Goal: Information Seeking & Learning: Learn about a topic

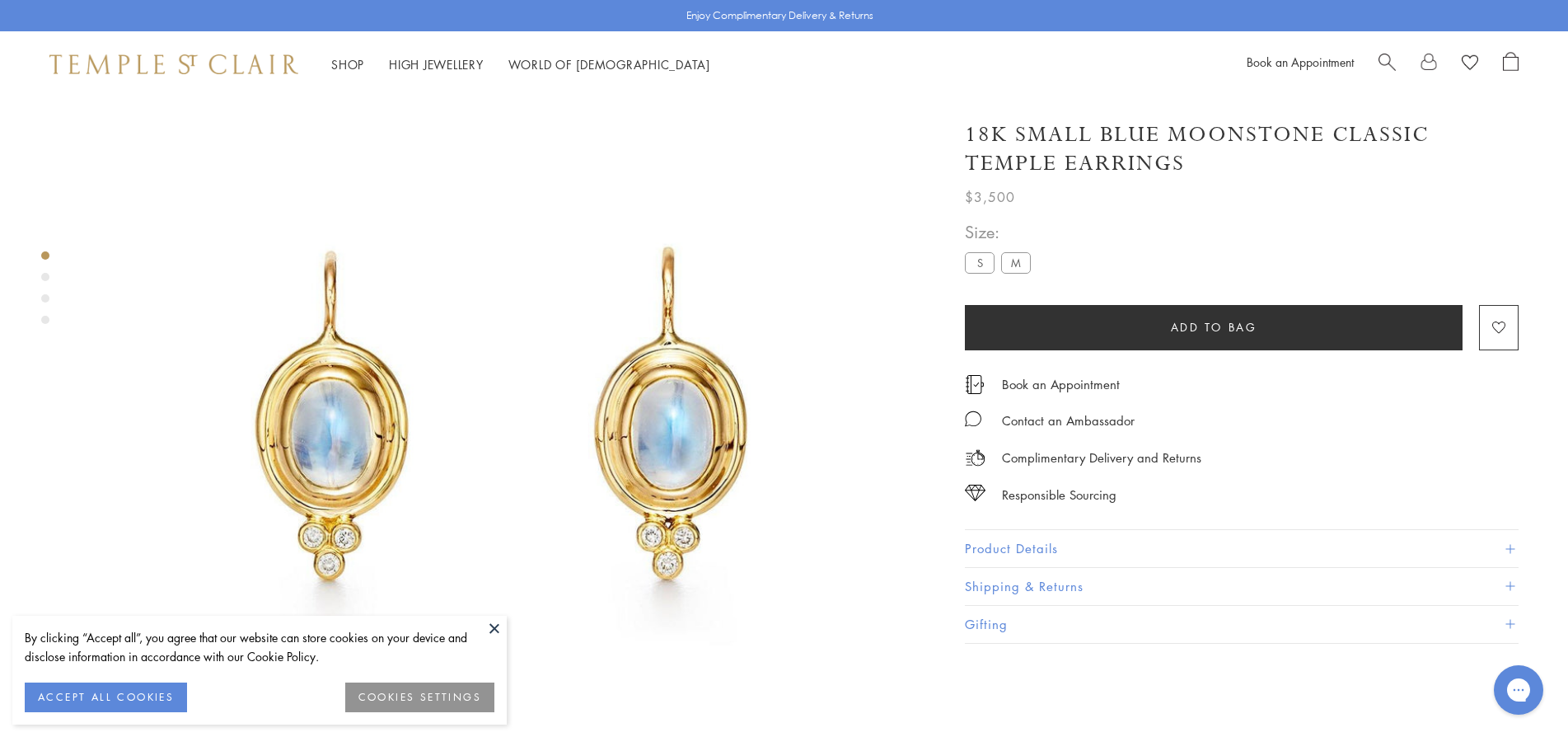
click at [490, 633] on button at bounding box center [494, 628] width 24 height 24
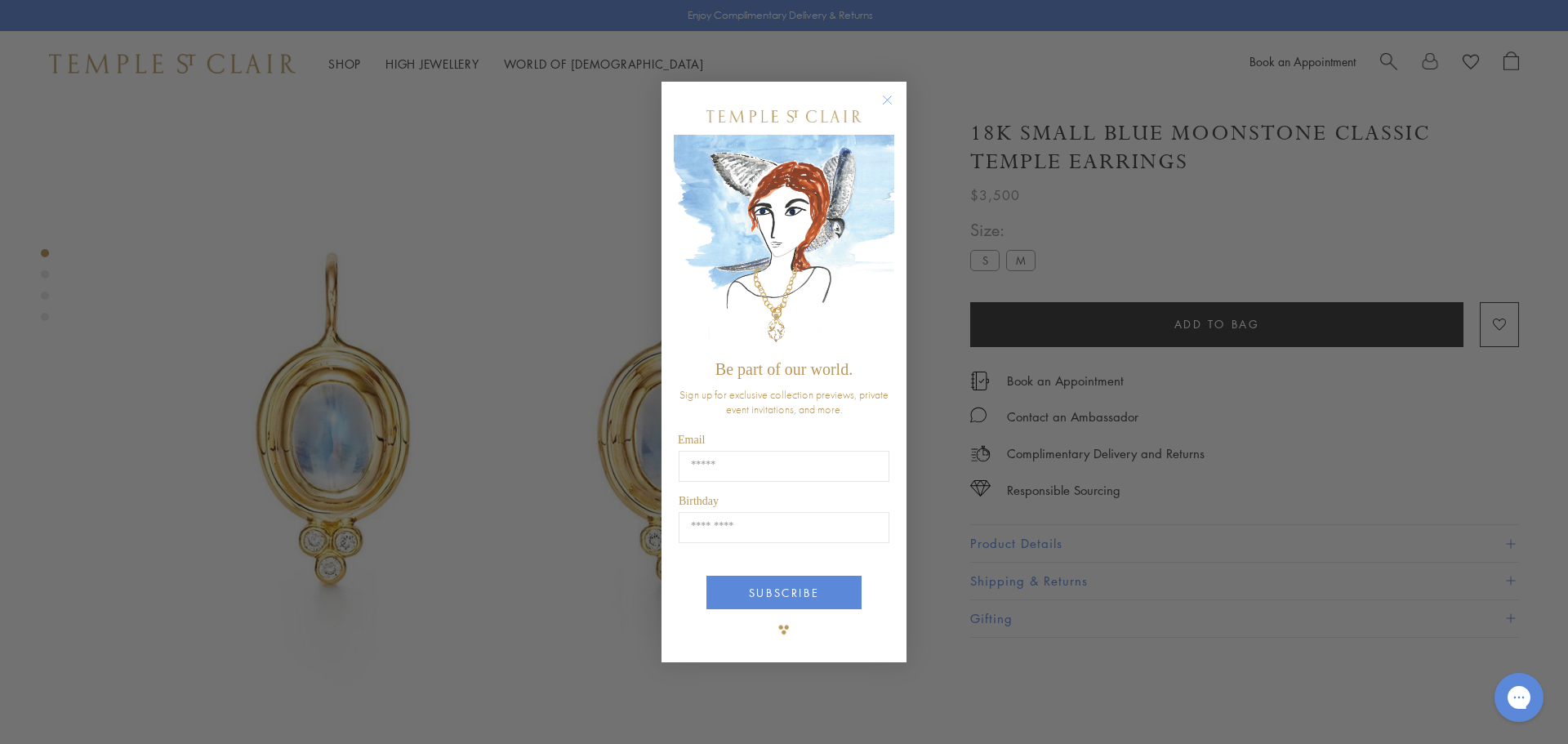
click at [884, 97] on circle "Close dialog" at bounding box center [887, 99] width 20 height 20
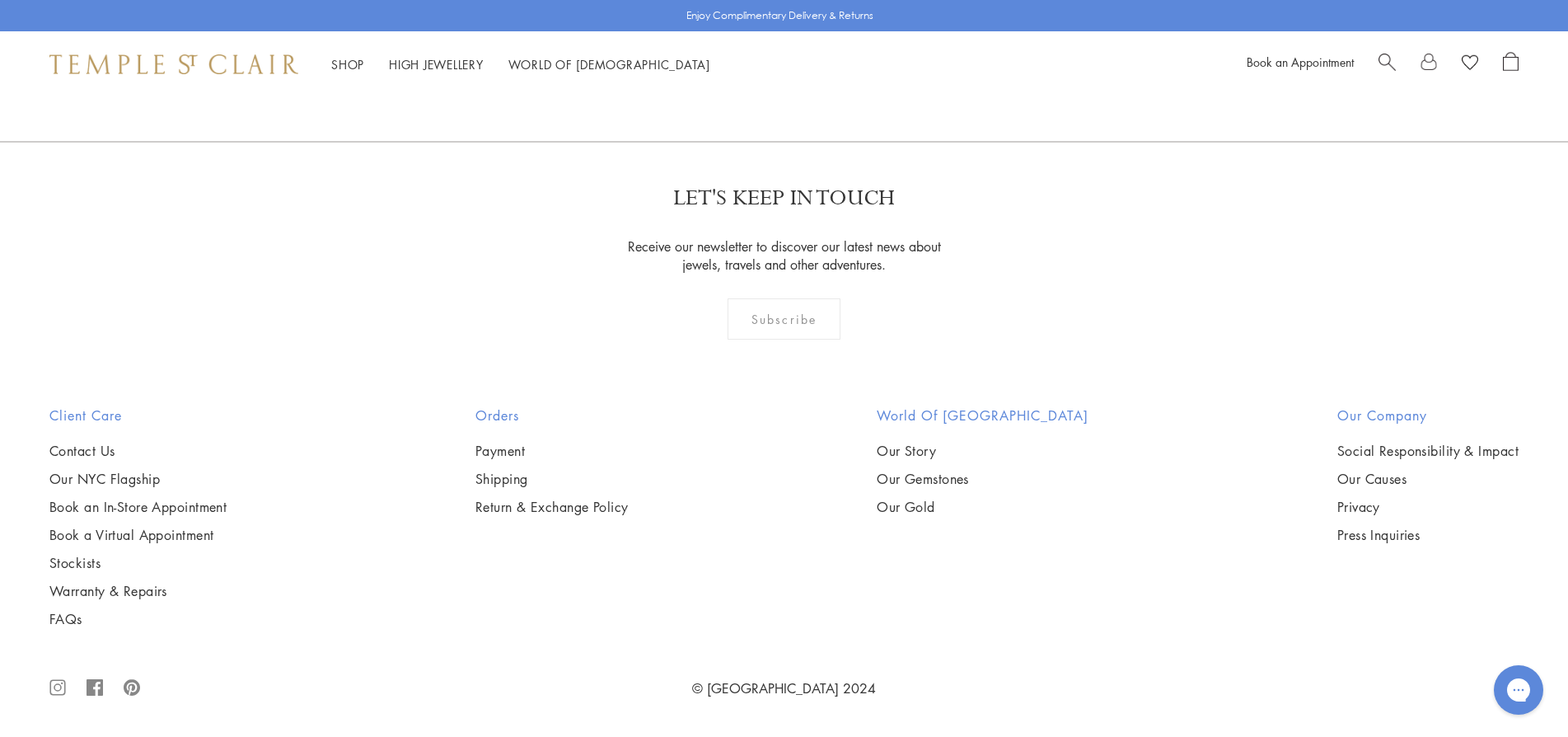
scroll to position [2571, 0]
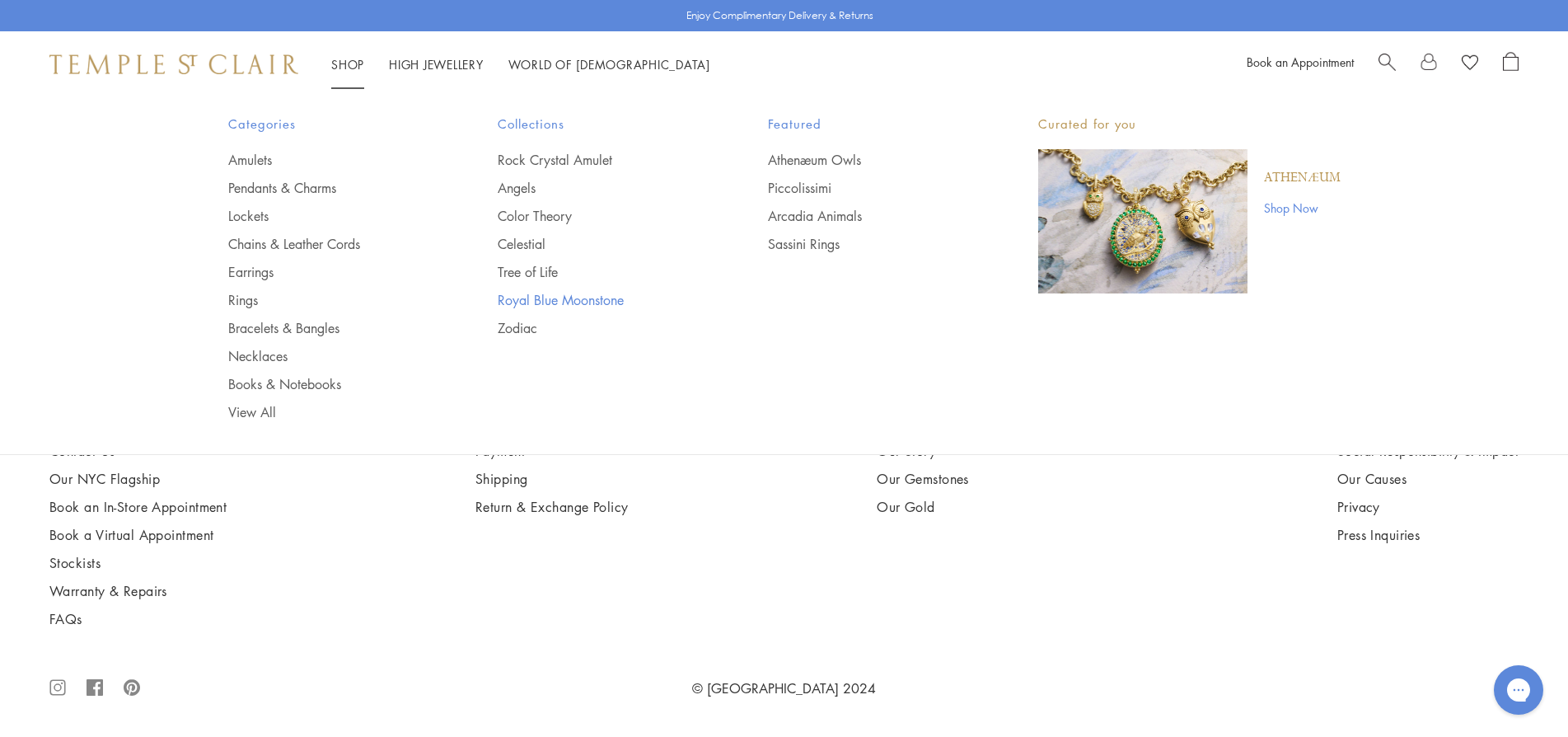
click at [531, 304] on link "Royal Blue Moonstone" at bounding box center [600, 300] width 205 height 18
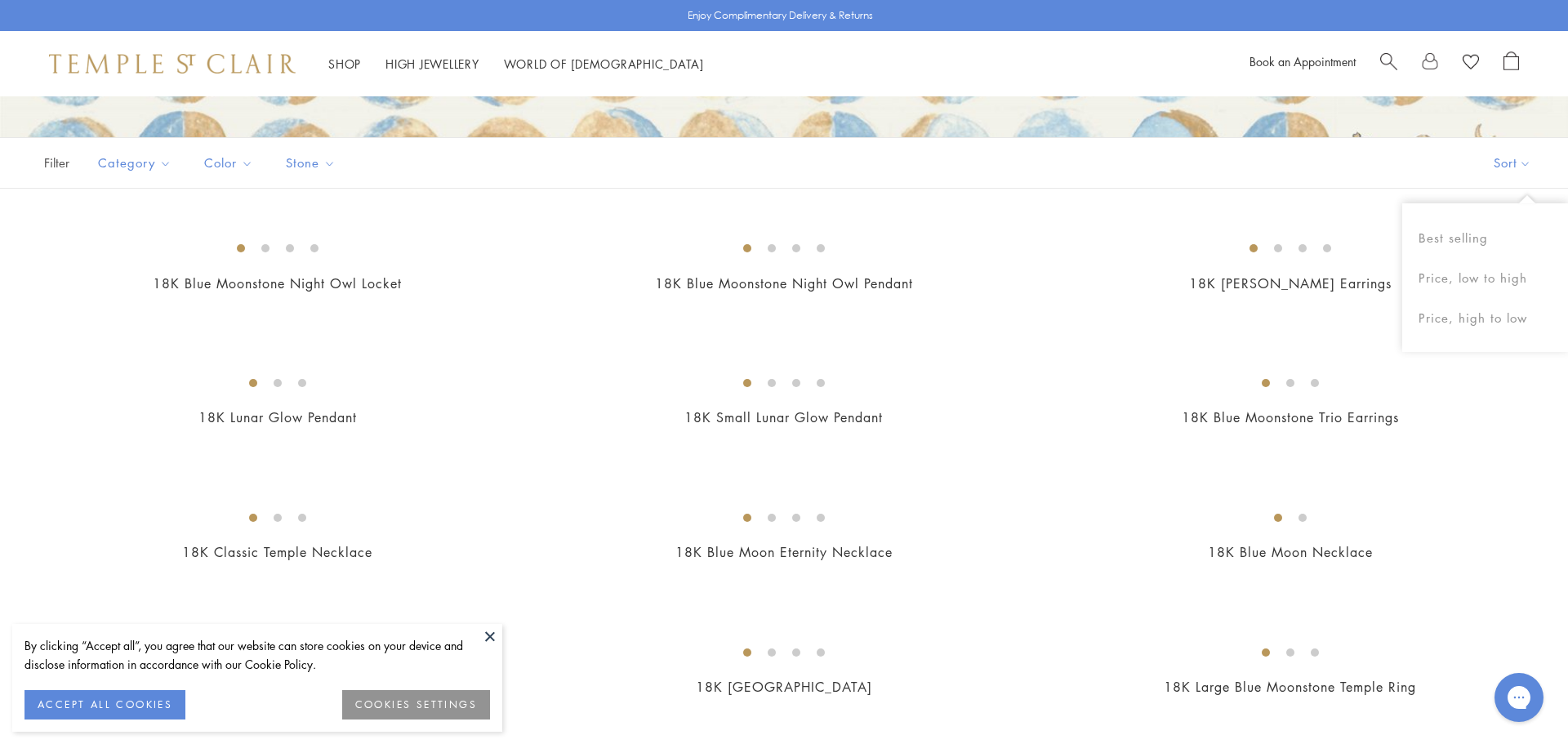
click at [1485, 159] on button "Sort" at bounding box center [1512, 163] width 111 height 50
click at [1485, 159] on button "Sort" at bounding box center [1498, 163] width 111 height 50
click at [1489, 285] on button "Price, low to high" at bounding box center [1485, 277] width 166 height 40
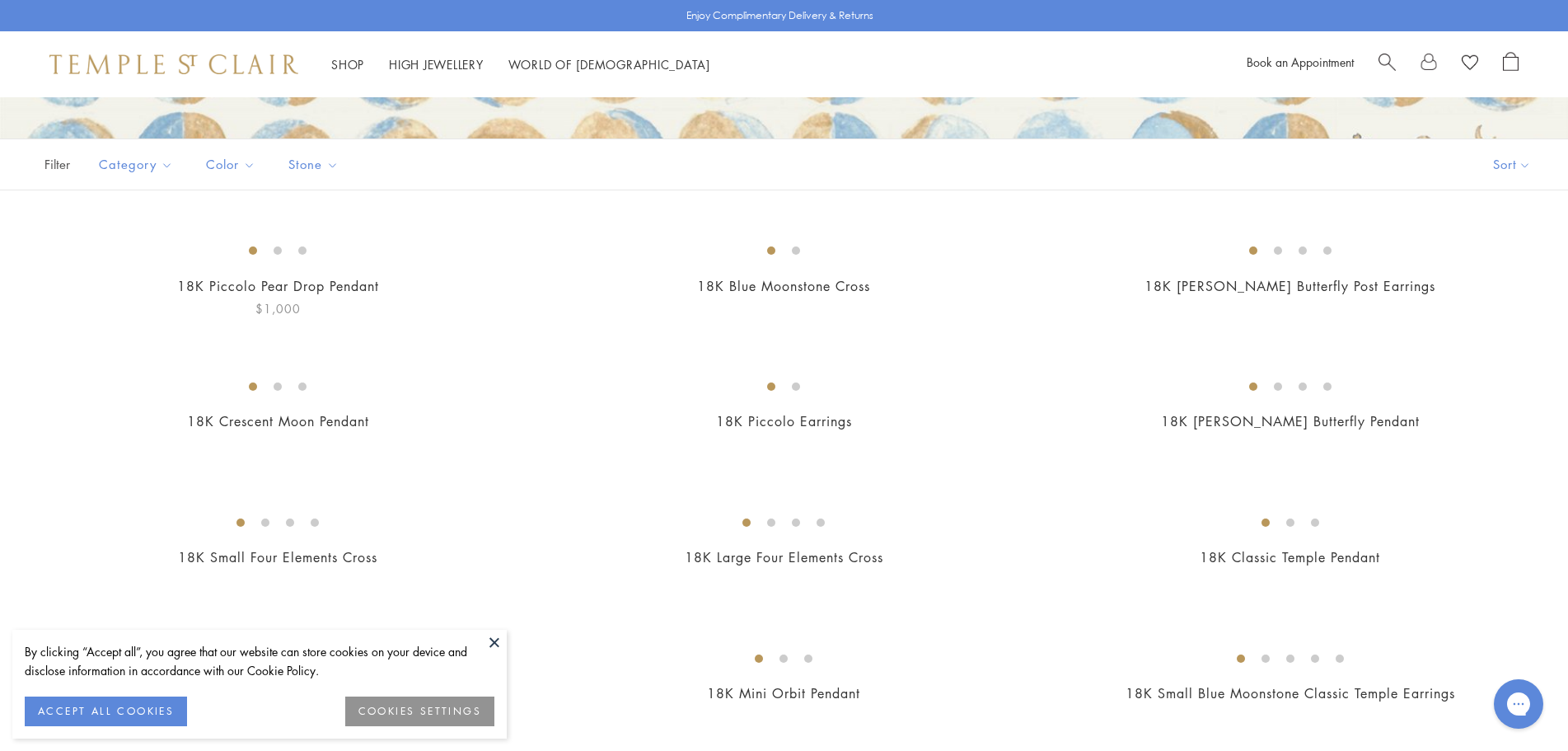
click at [489, 639] on button at bounding box center [494, 642] width 24 height 24
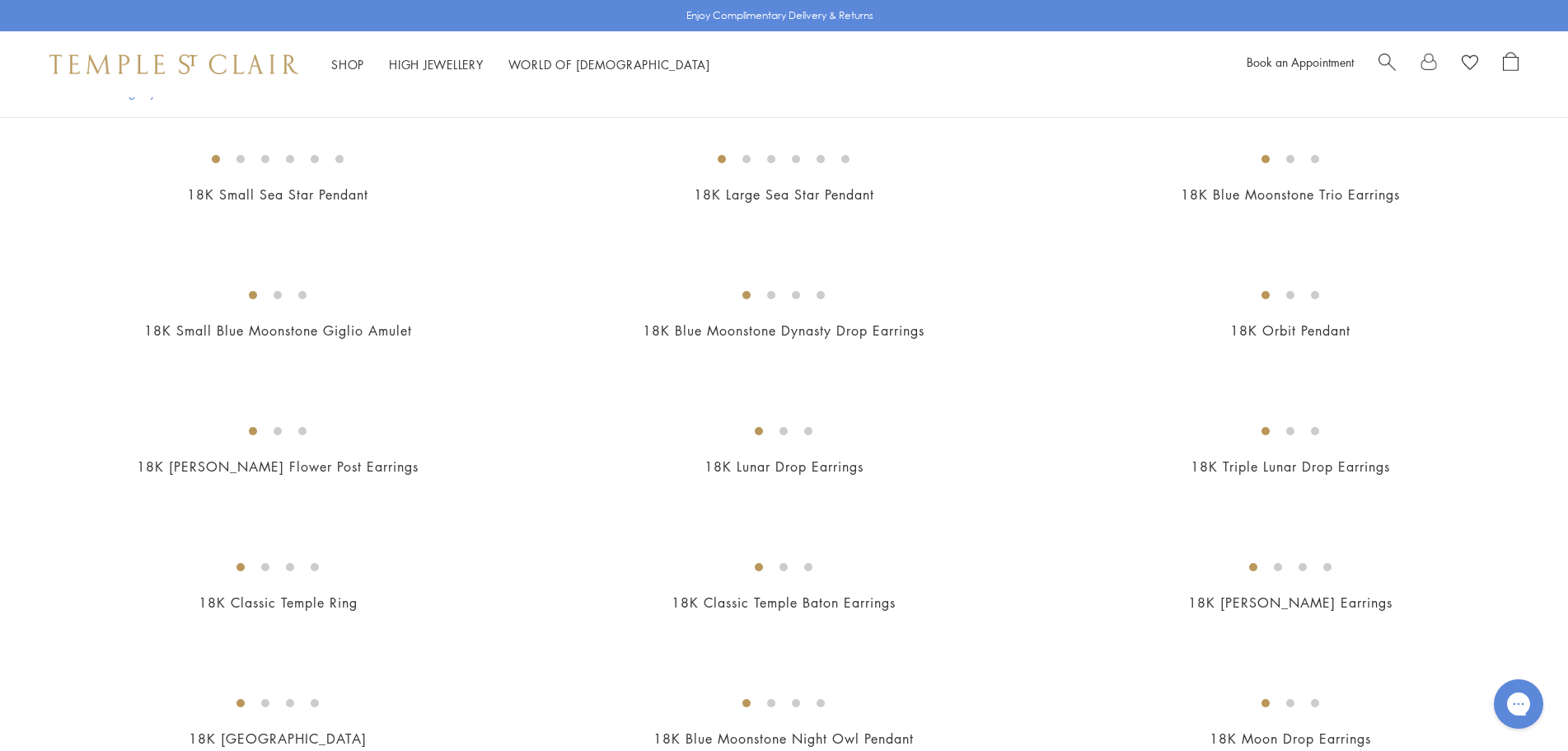
scroll to position [1649, 0]
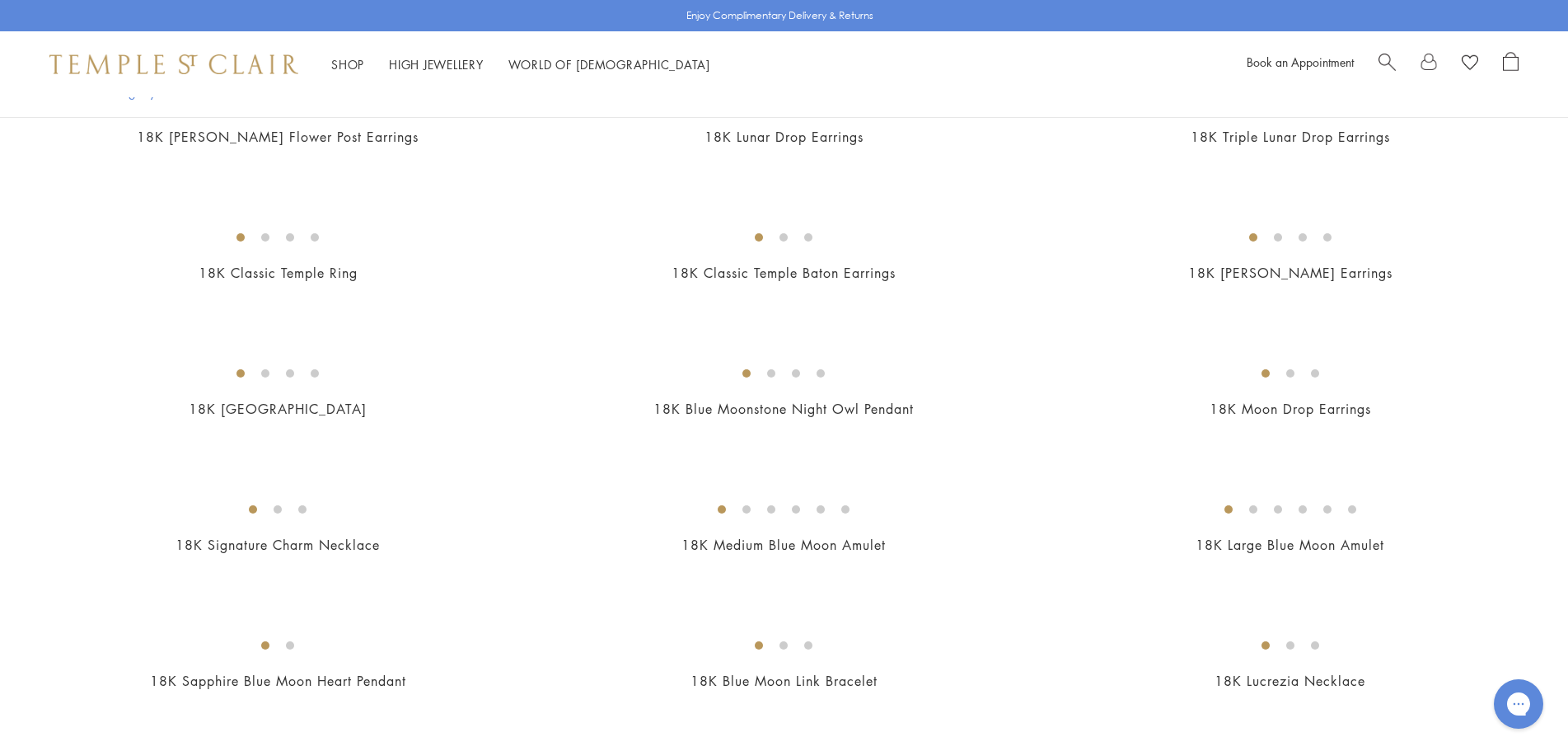
click at [0, 0] on img at bounding box center [0, 0] width 0 height 0
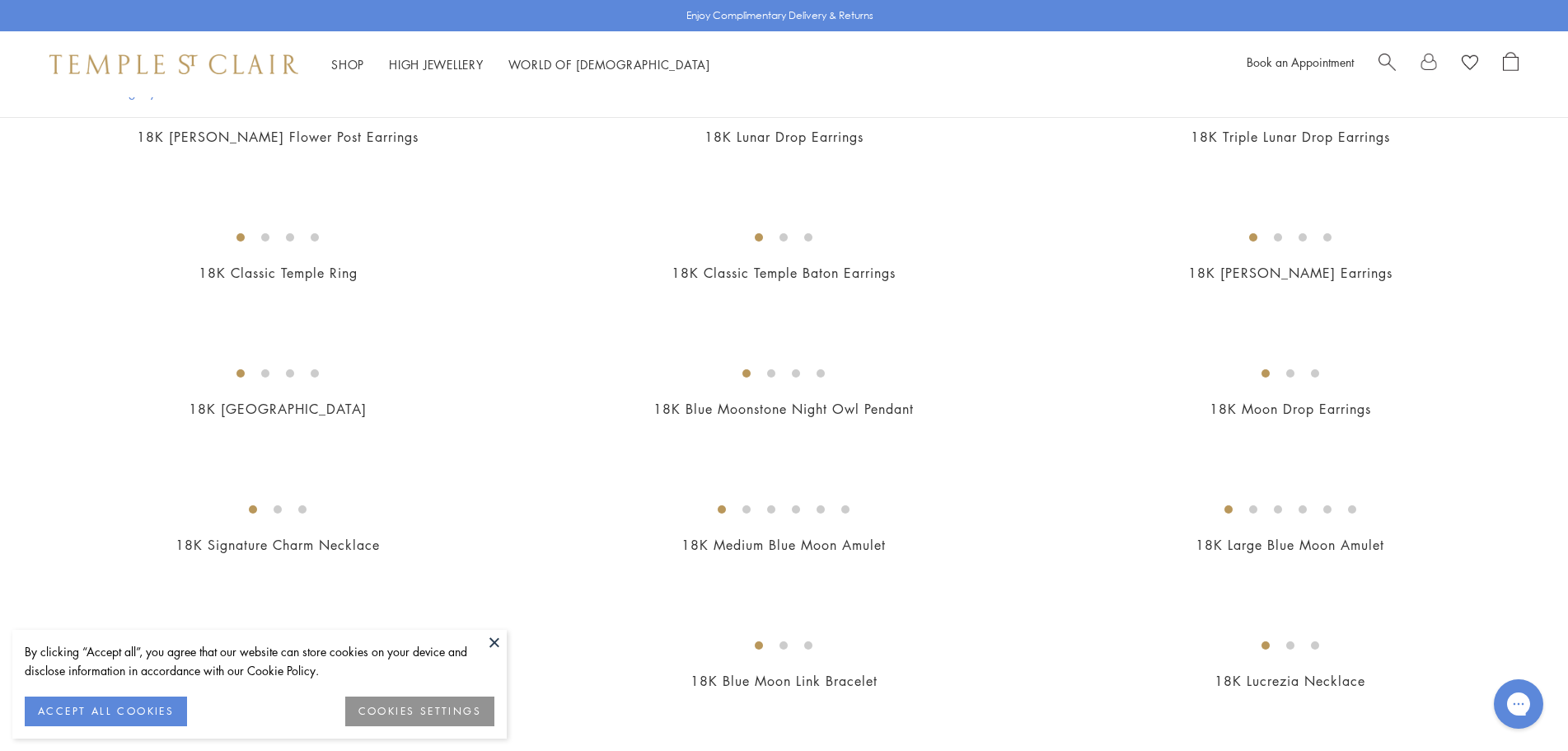
scroll to position [413, 0]
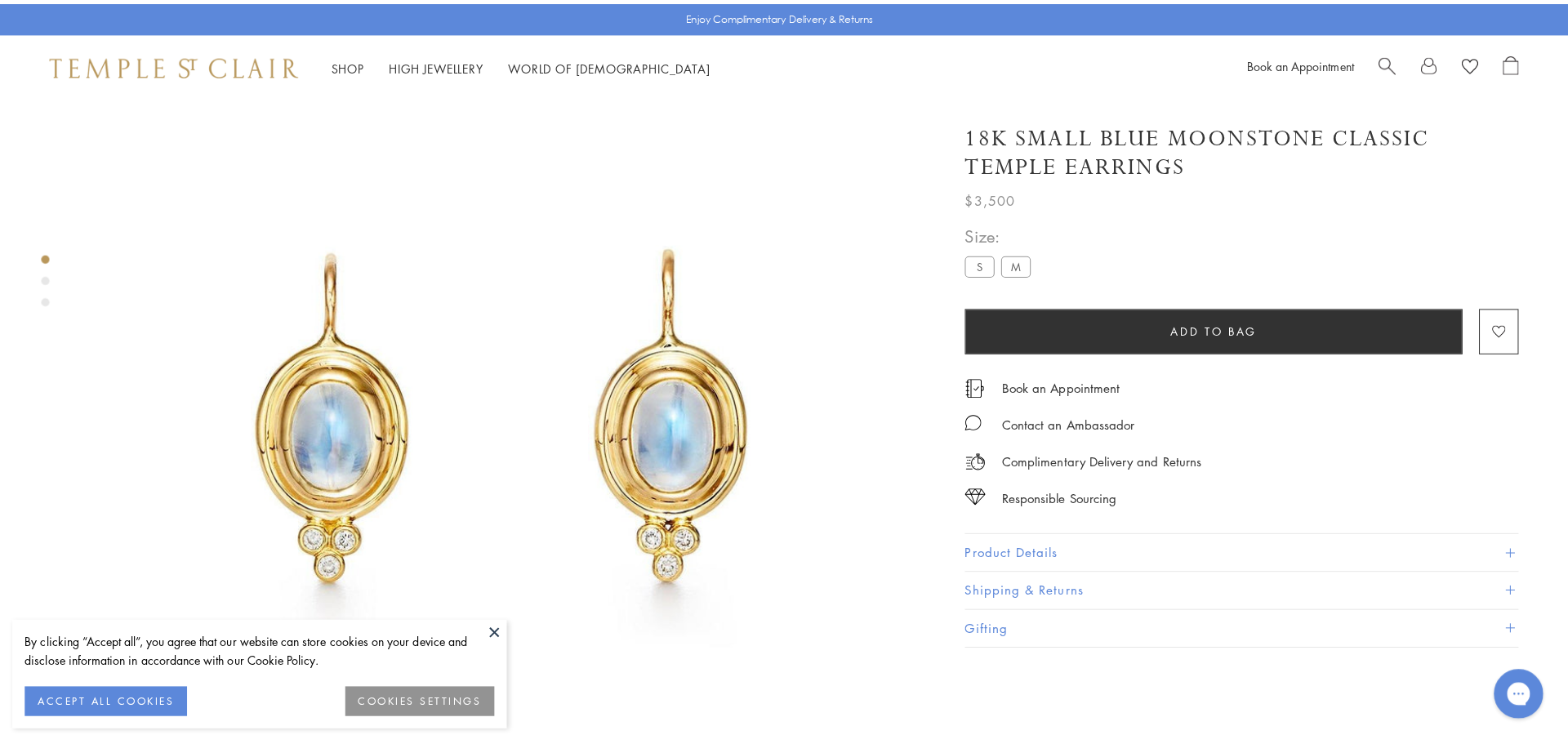
scroll to position [97, 0]
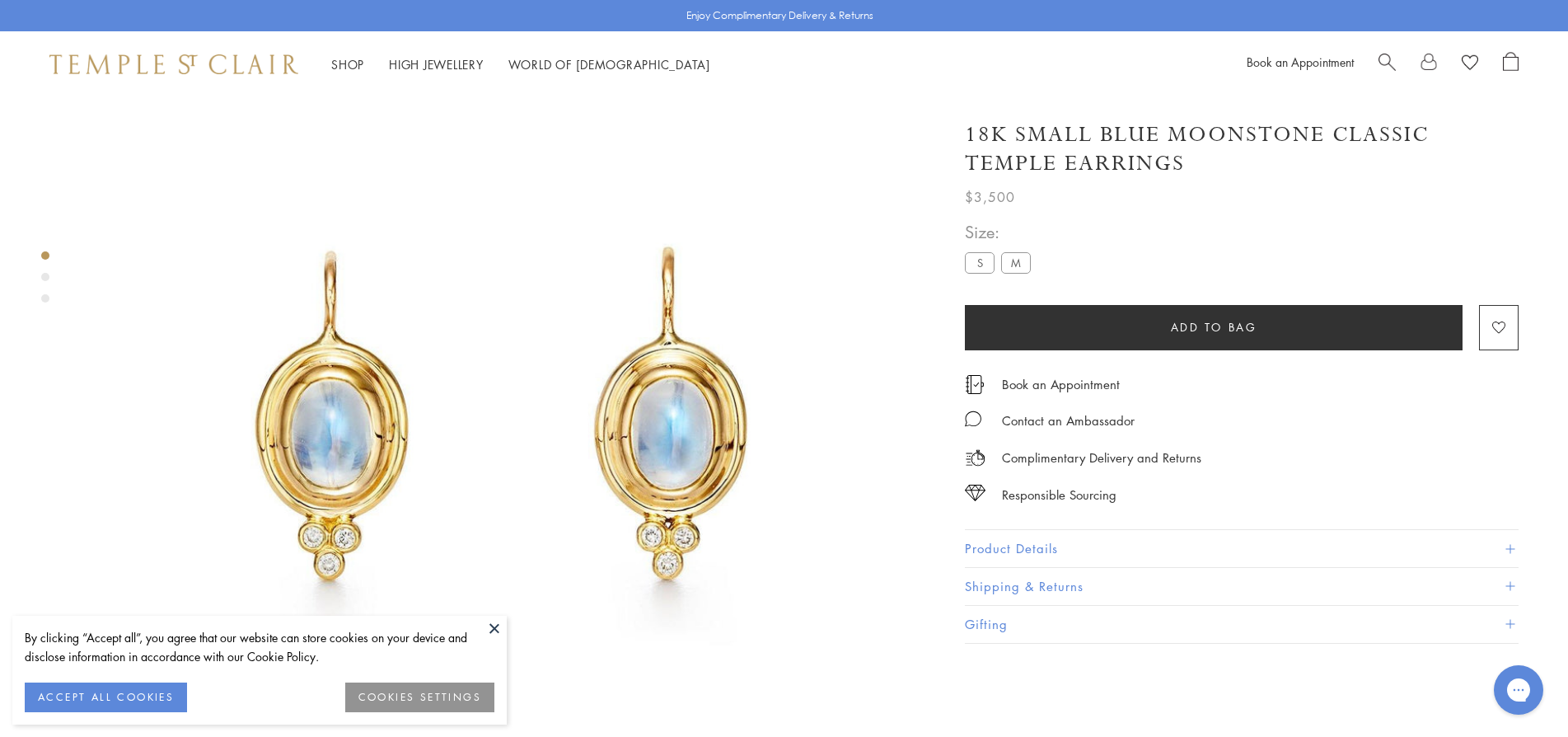
click at [1389, 59] on span "Search" at bounding box center [1387, 60] width 17 height 17
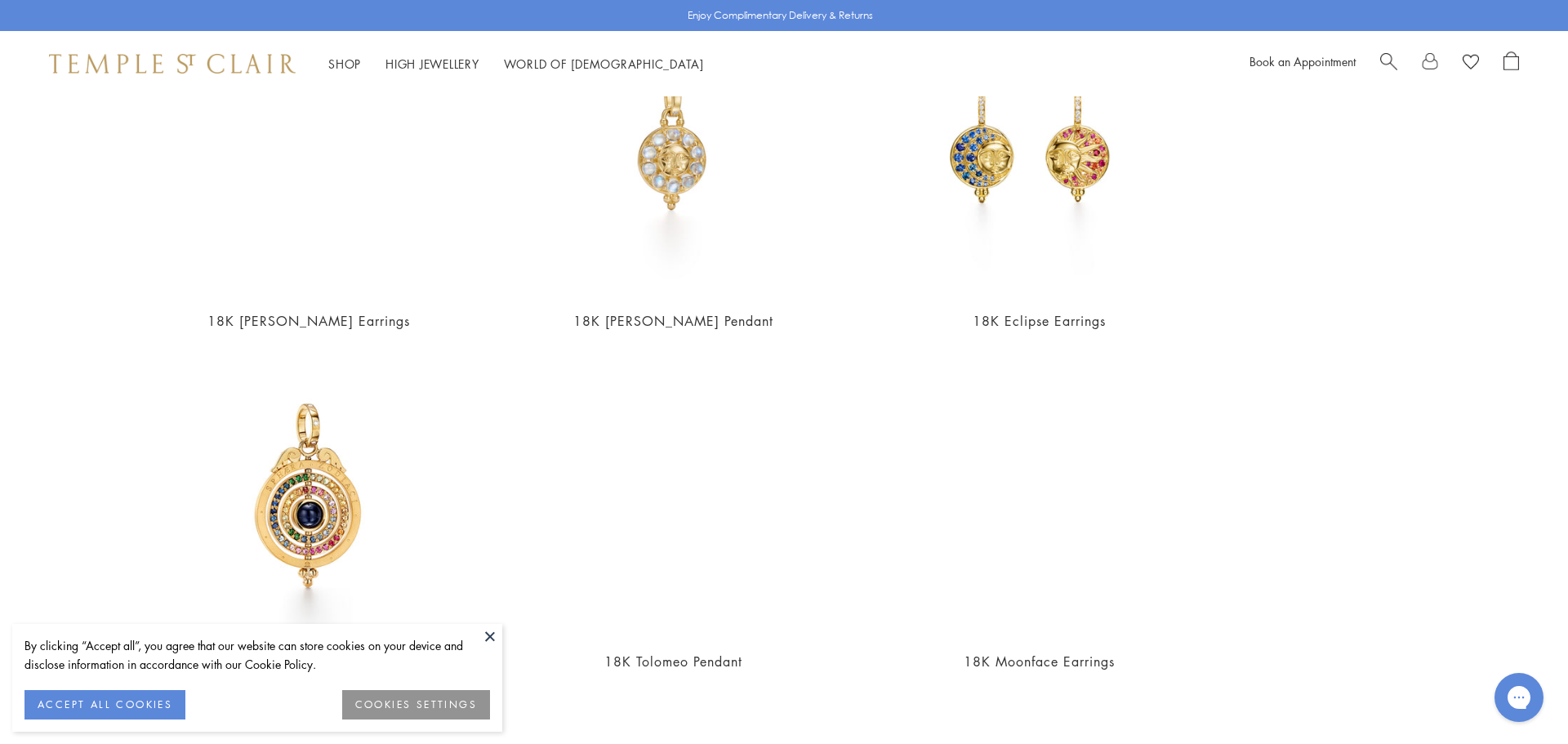
scroll to position [245, 0]
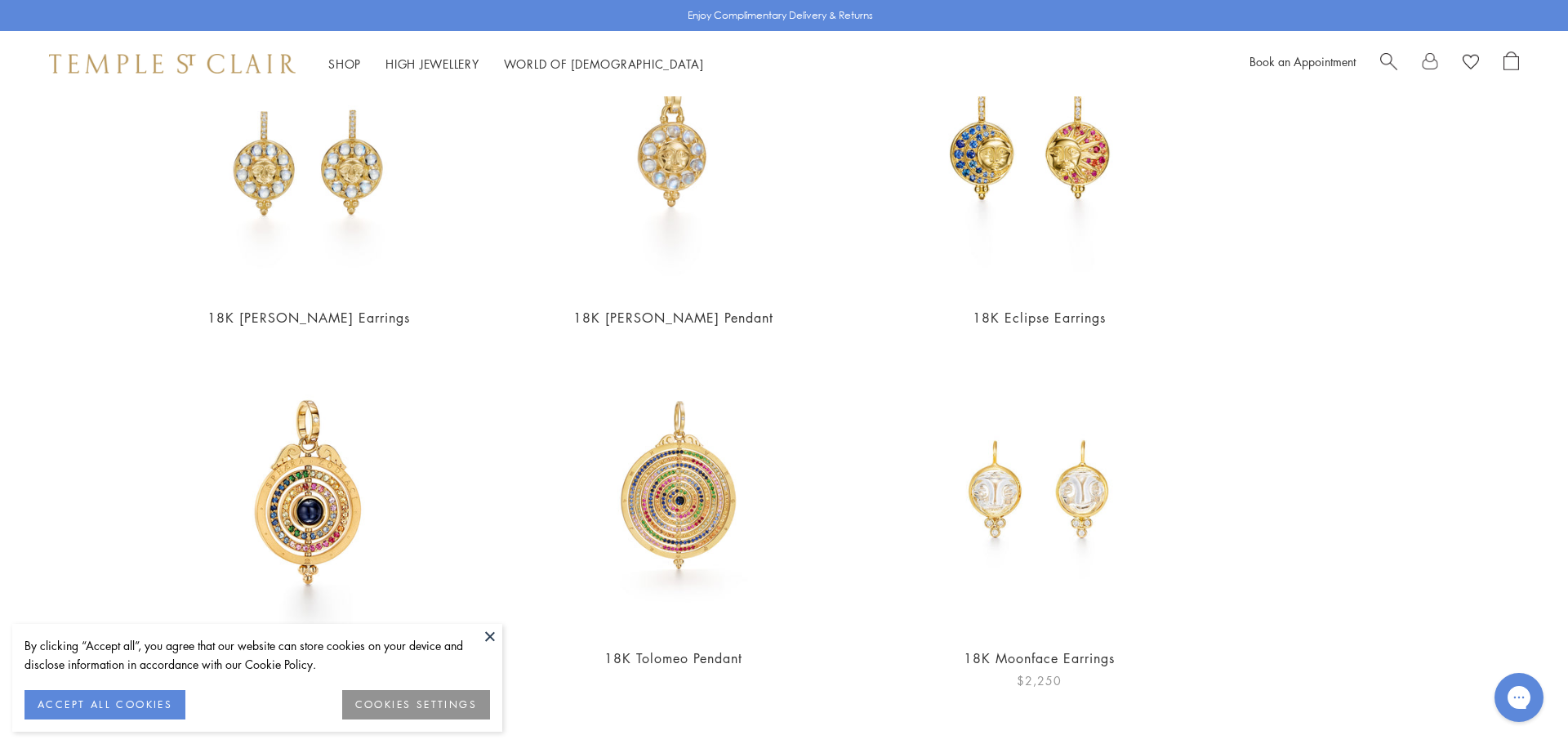
type input "*********"
click at [1056, 494] on img at bounding box center [1039, 491] width 283 height 283
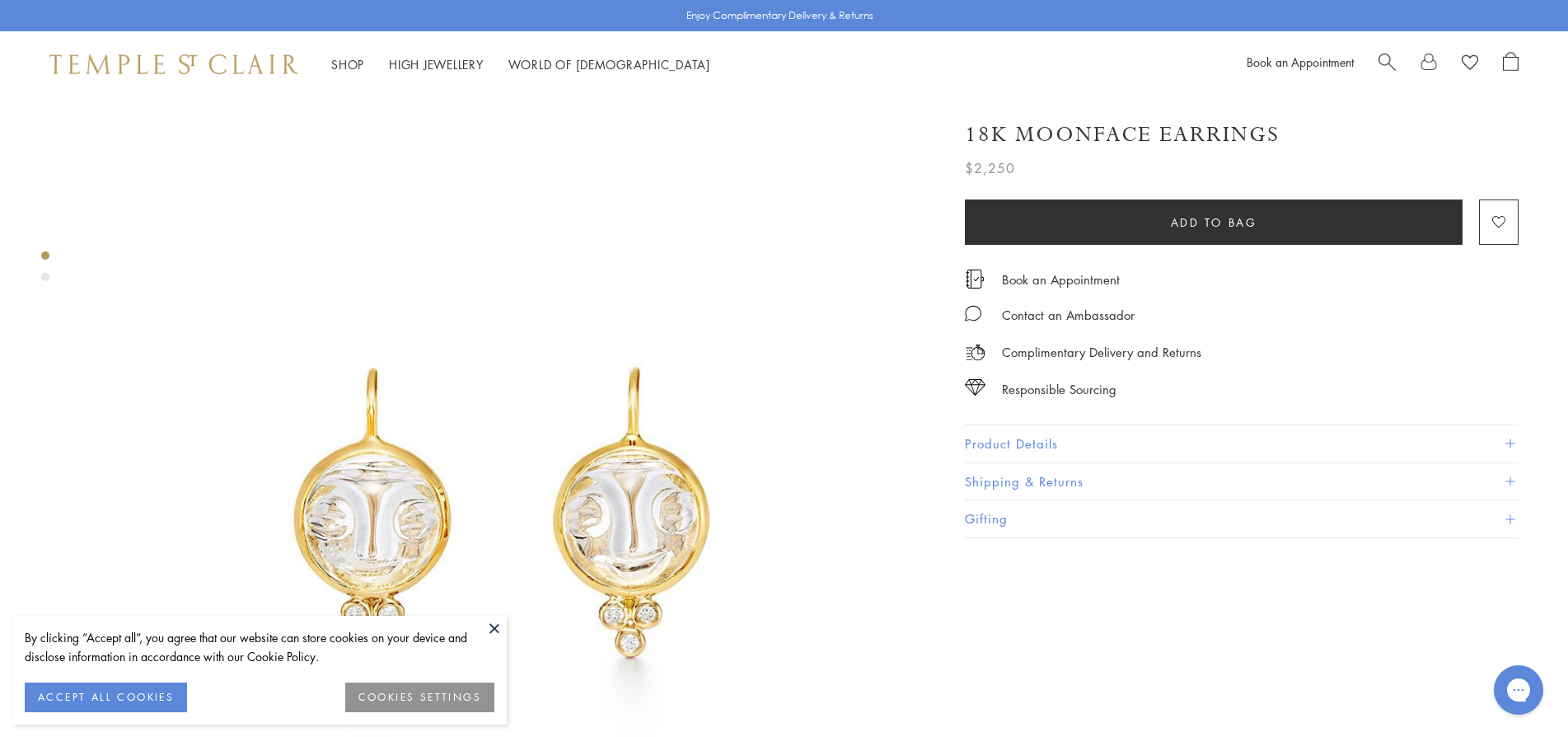
click at [493, 630] on button at bounding box center [494, 628] width 24 height 24
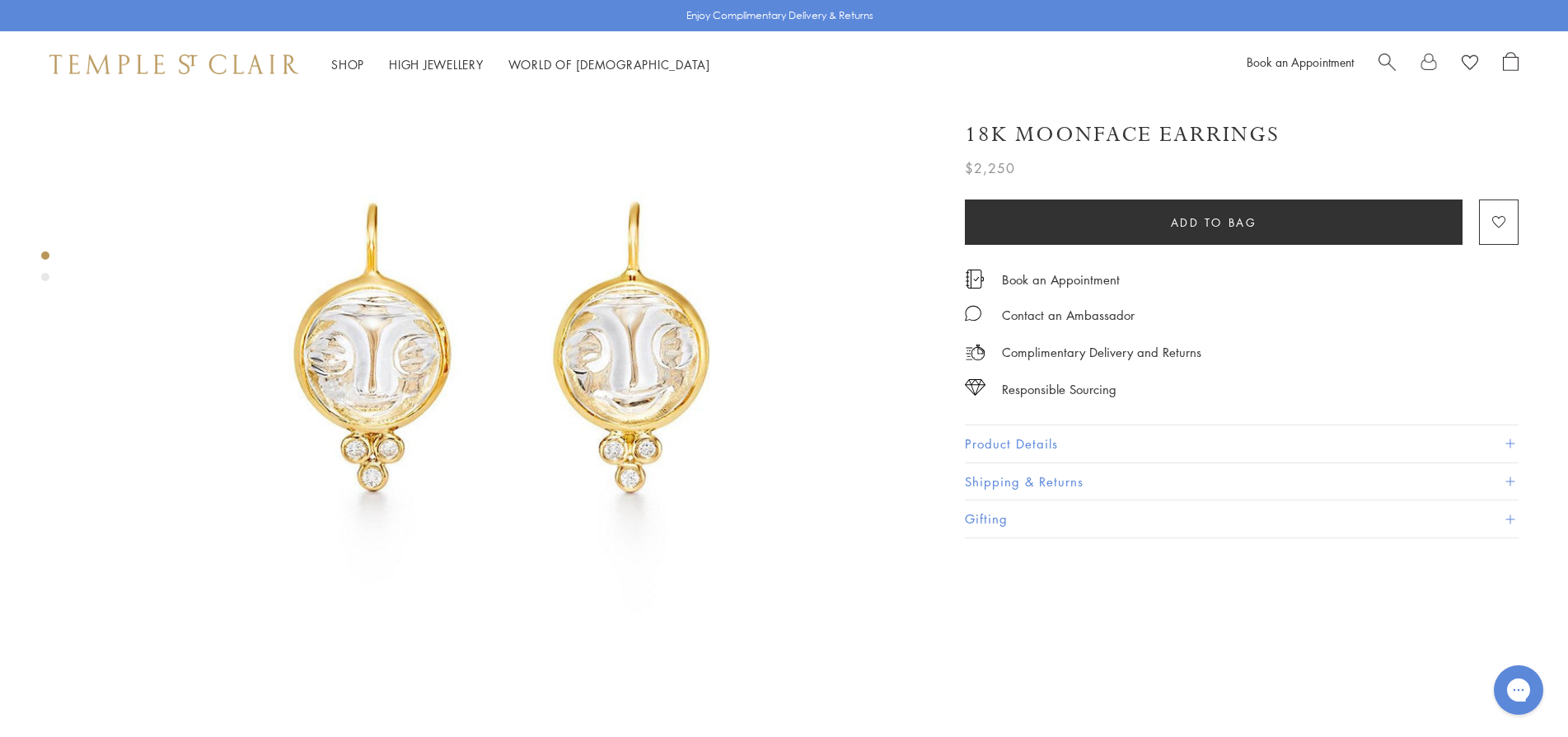
scroll to position [247, 0]
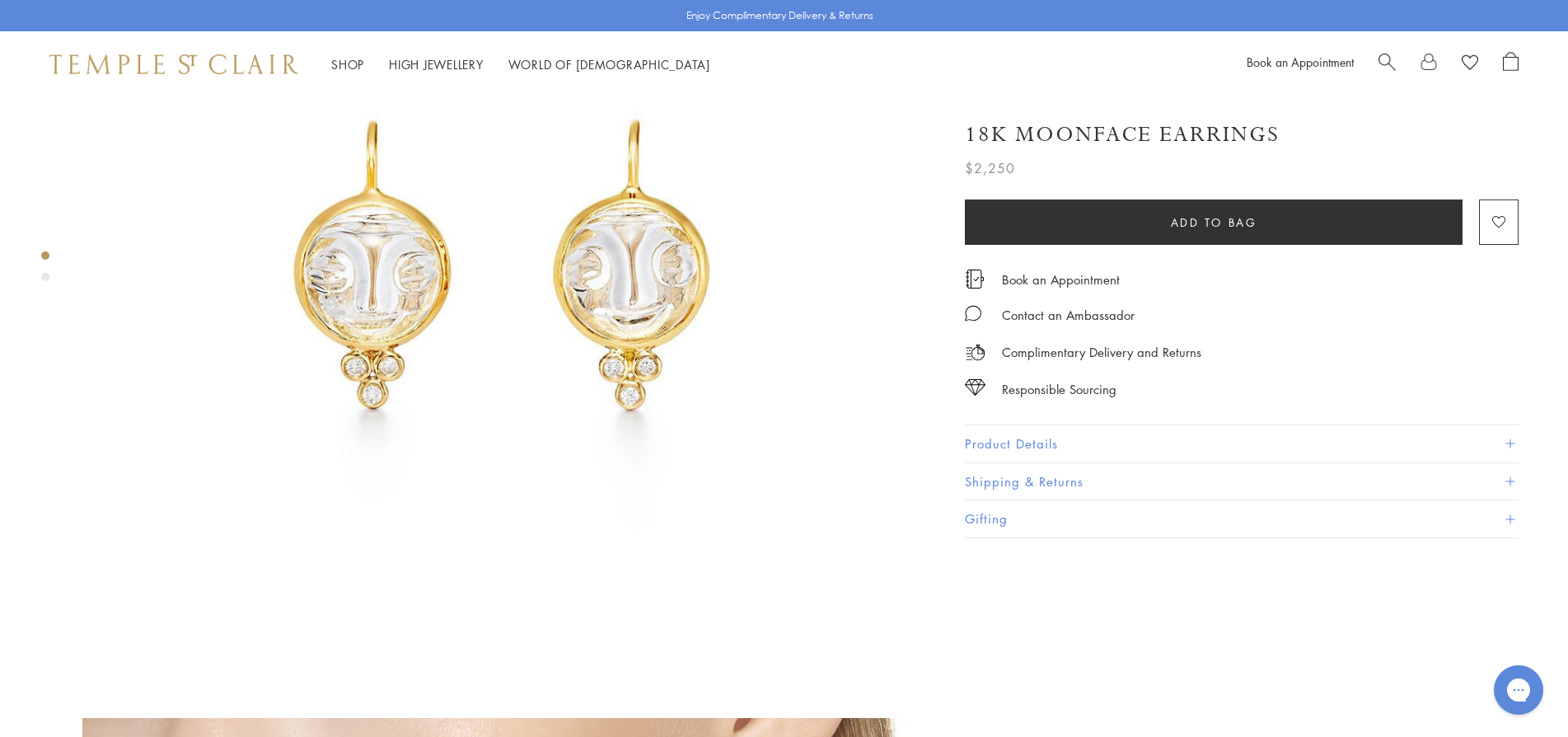
click at [1083, 440] on button "Product Details" at bounding box center [1241, 444] width 553 height 37
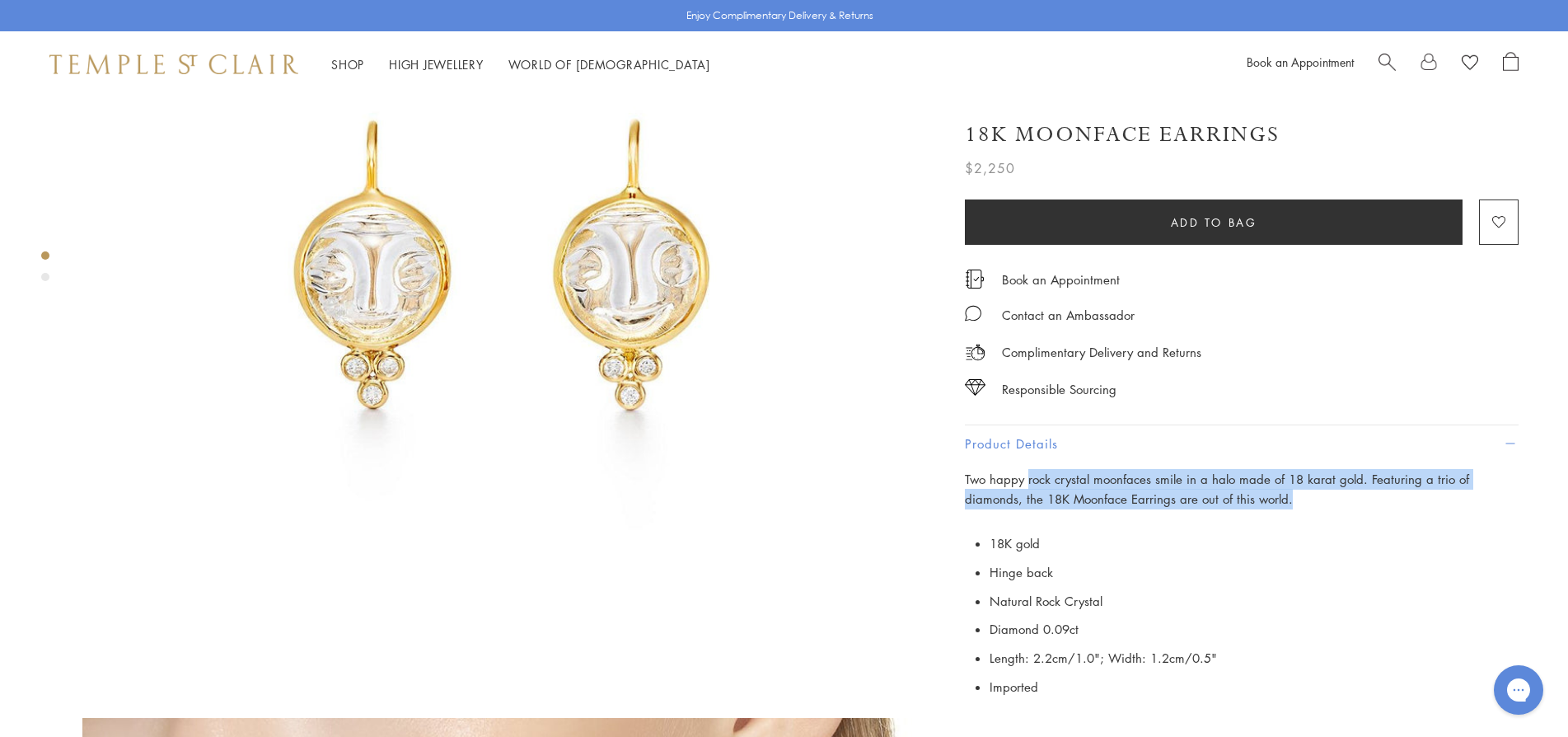
drag, startPoint x: 1030, startPoint y: 475, endPoint x: 1325, endPoint y: 499, distance: 296.0
click at [1325, 499] on p "Two happy rock crystal moonfaces smile in a halo made of 18 karat gold. Featuri…" at bounding box center [1241, 490] width 553 height 41
copy span "rock crystal moonfaces smile in a halo made of 18 karat gold. Featuring a trio …"
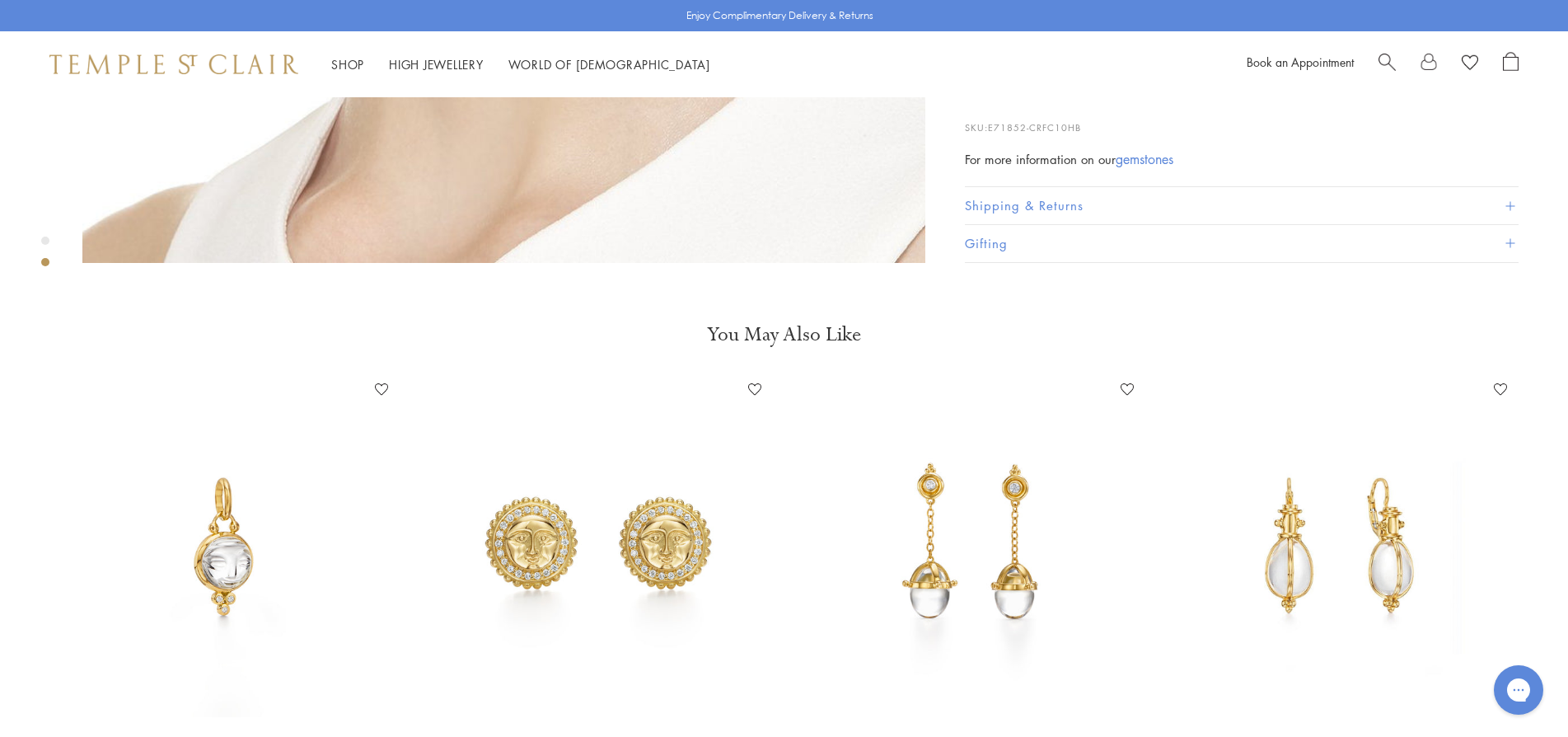
scroll to position [1484, 0]
